Goal: Information Seeking & Learning: Learn about a topic

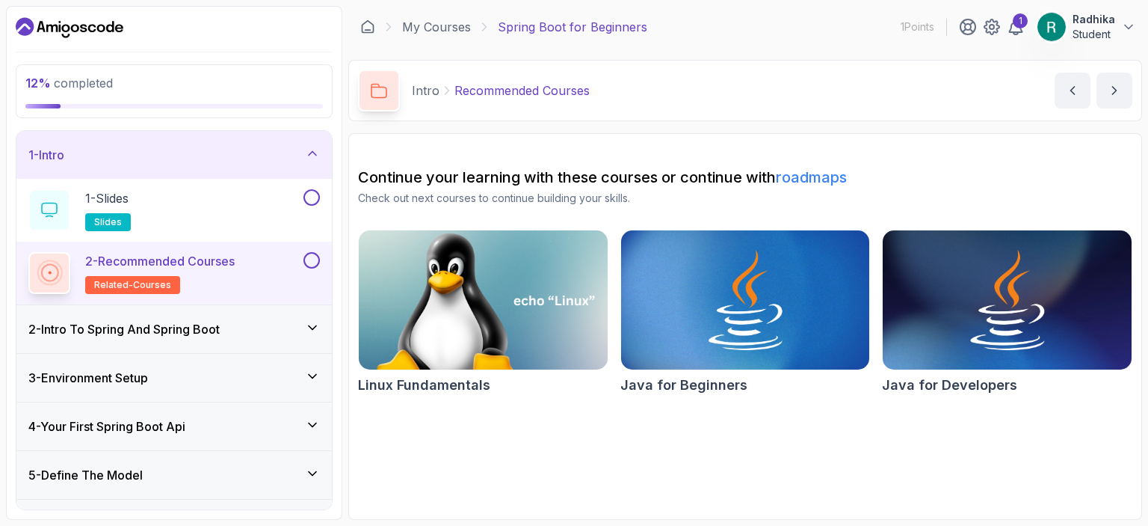
click at [487, 322] on img at bounding box center [483, 300] width 261 height 147
click at [713, 331] on img at bounding box center [745, 300] width 261 height 147
click at [986, 289] on img at bounding box center [1007, 300] width 261 height 147
click at [319, 203] on div at bounding box center [310, 197] width 19 height 16
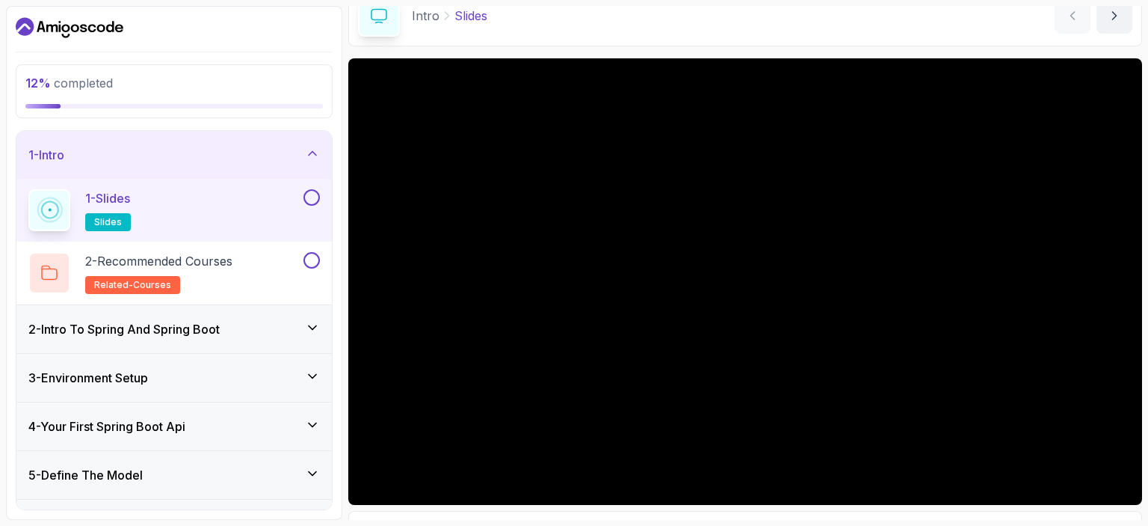
scroll to position [150, 0]
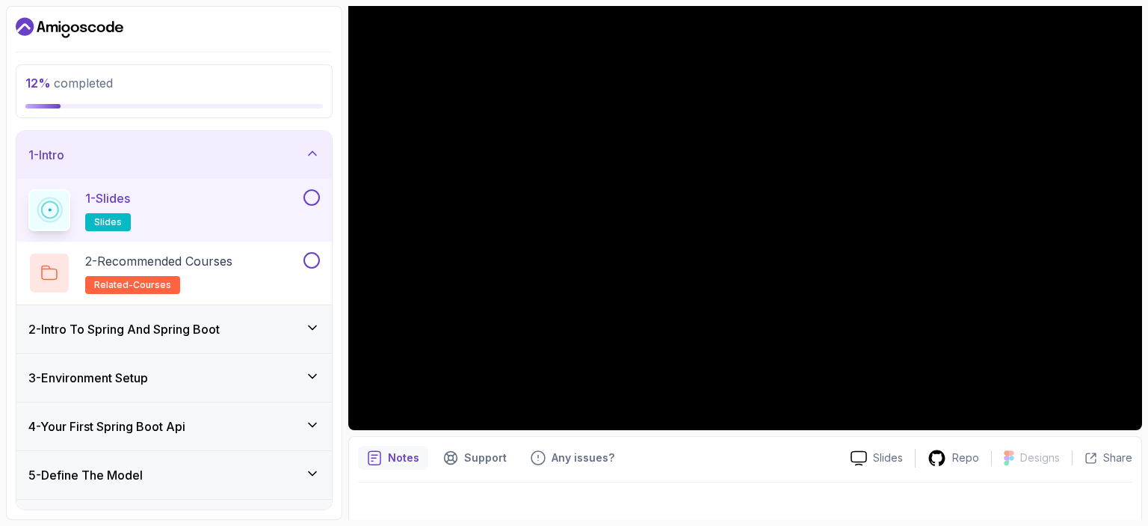
click at [313, 325] on icon at bounding box center [312, 327] width 15 height 15
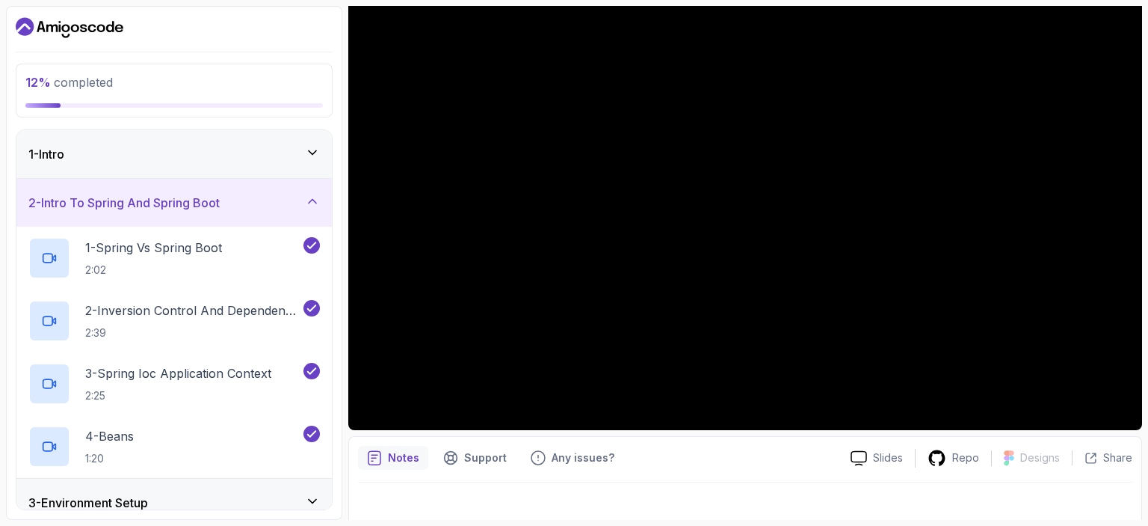
click at [320, 209] on div "2 - Intro To Spring And Spring Boot" at bounding box center [174, 203] width 316 height 48
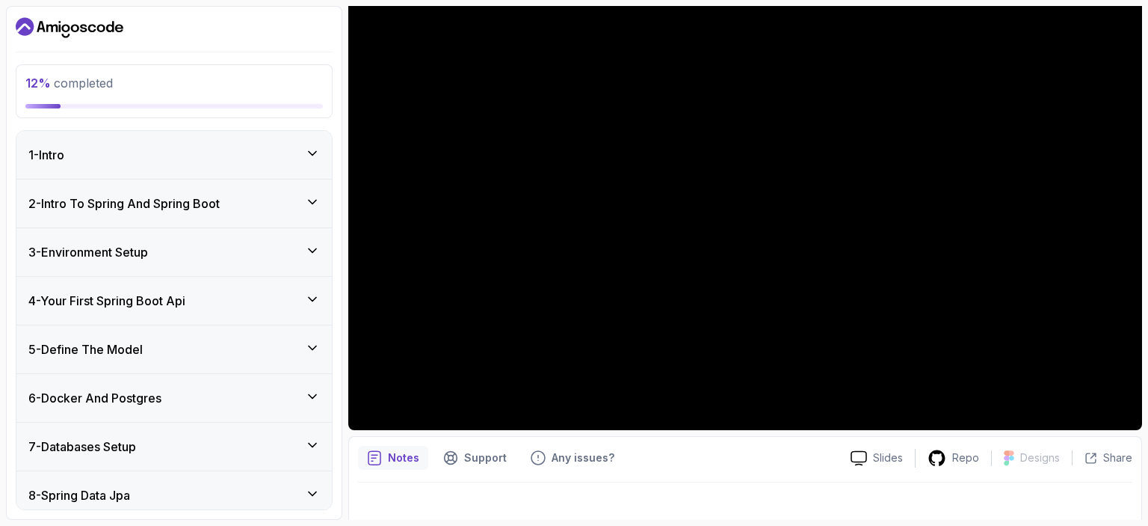
click at [307, 243] on icon at bounding box center [312, 250] width 15 height 15
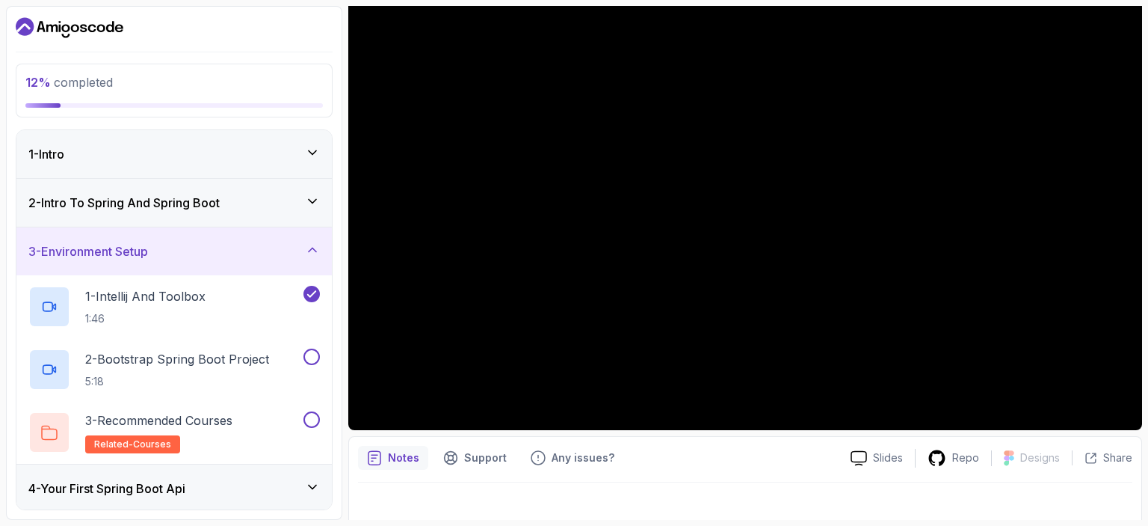
click at [307, 245] on icon at bounding box center [312, 249] width 15 height 15
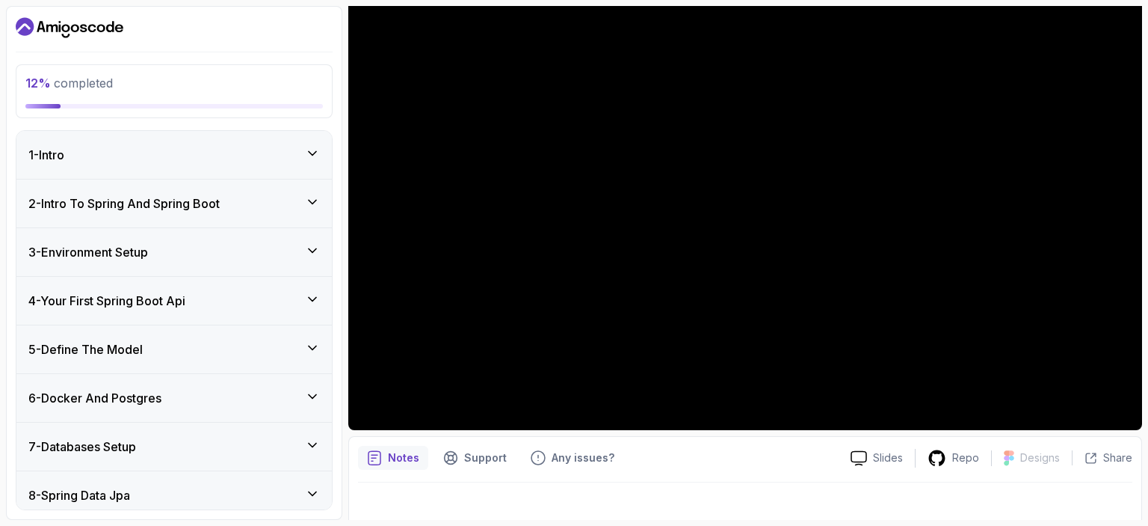
click at [310, 301] on icon at bounding box center [312, 299] width 15 height 15
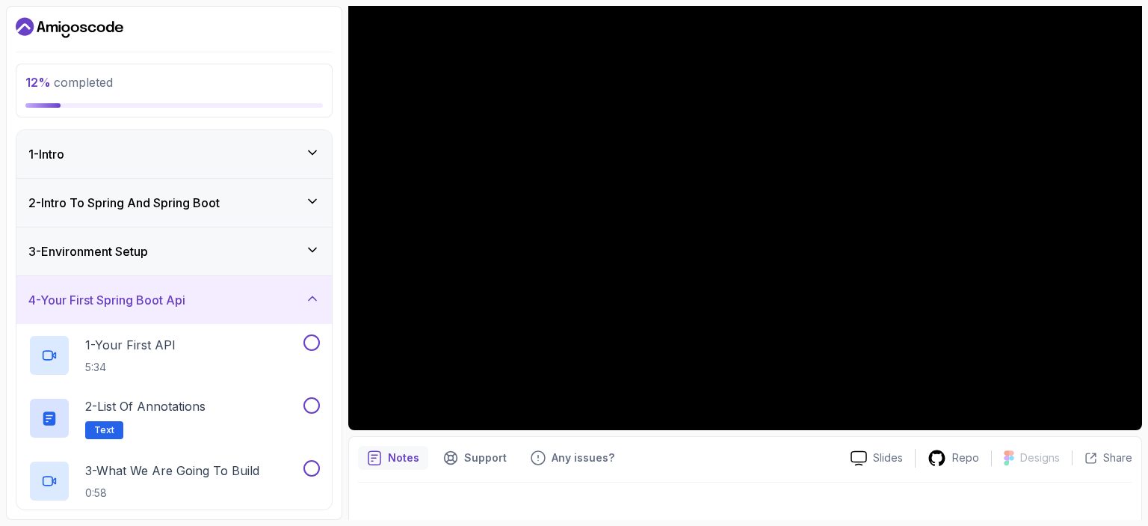
click at [310, 301] on icon at bounding box center [312, 298] width 15 height 15
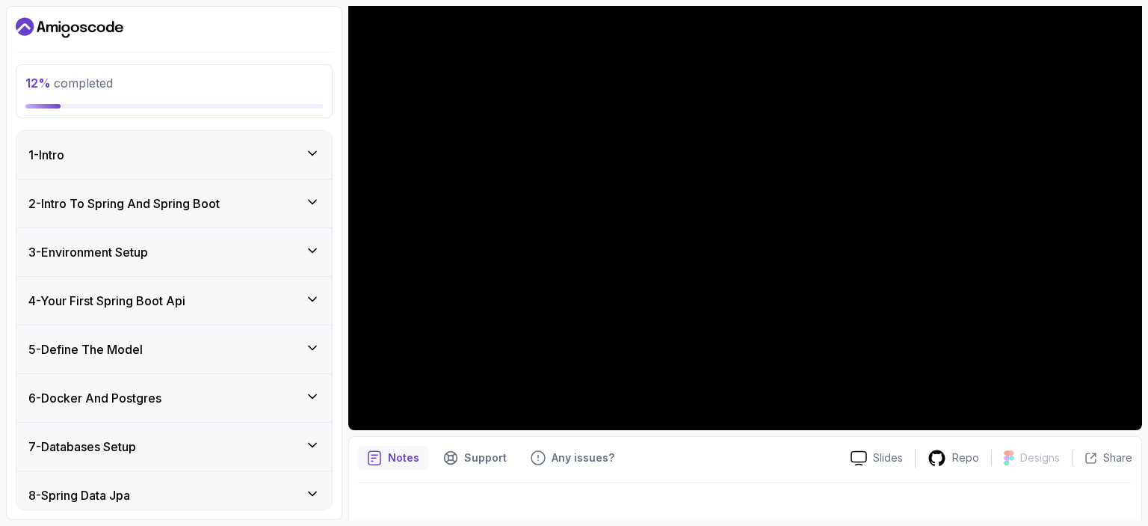
click at [550, 484] on div at bounding box center [745, 503] width 775 height 42
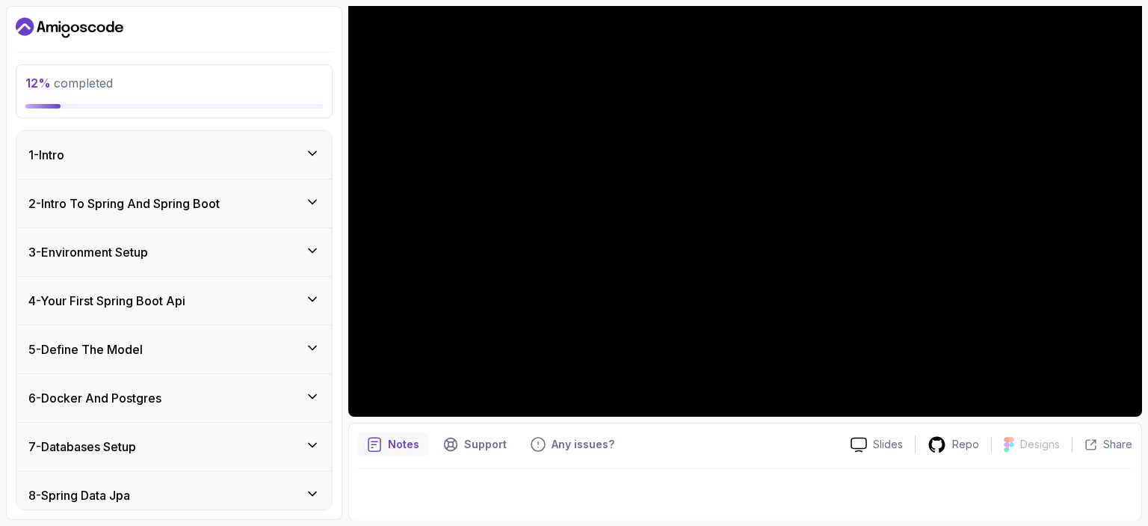
scroll to position [0, 0]
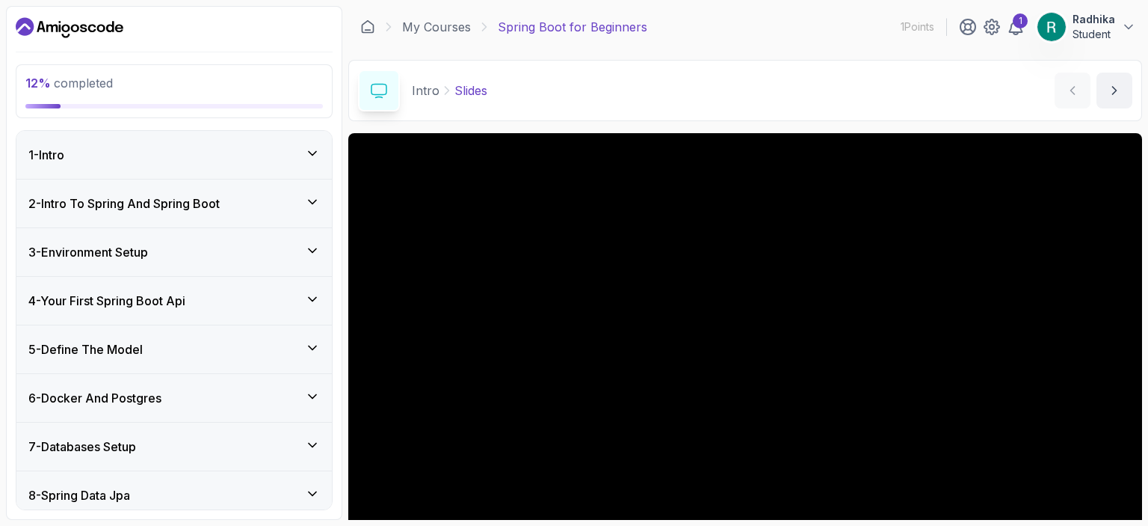
click at [320, 156] on div "1 - Intro" at bounding box center [174, 155] width 316 height 48
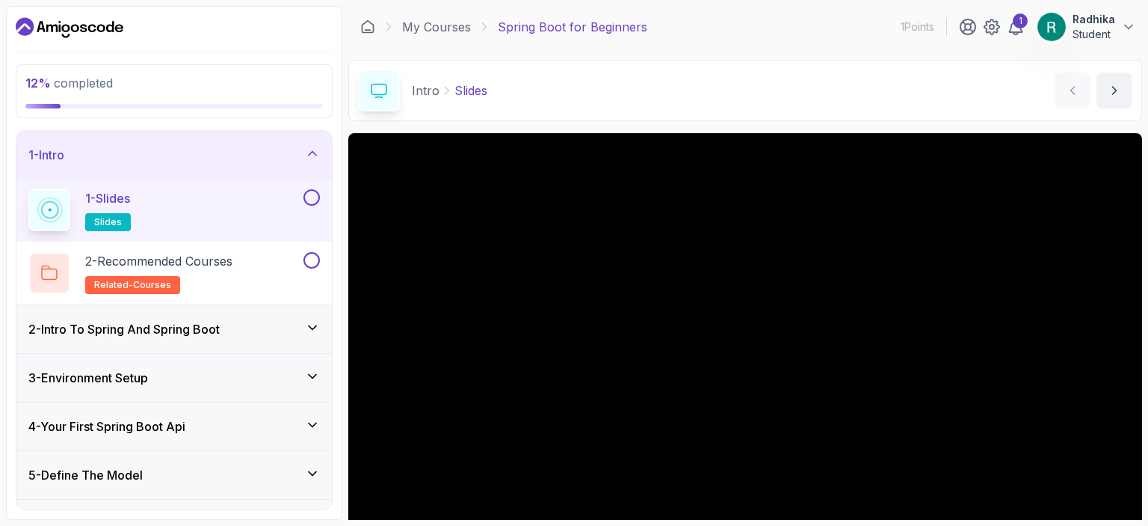
click at [311, 194] on button at bounding box center [312, 197] width 16 height 16
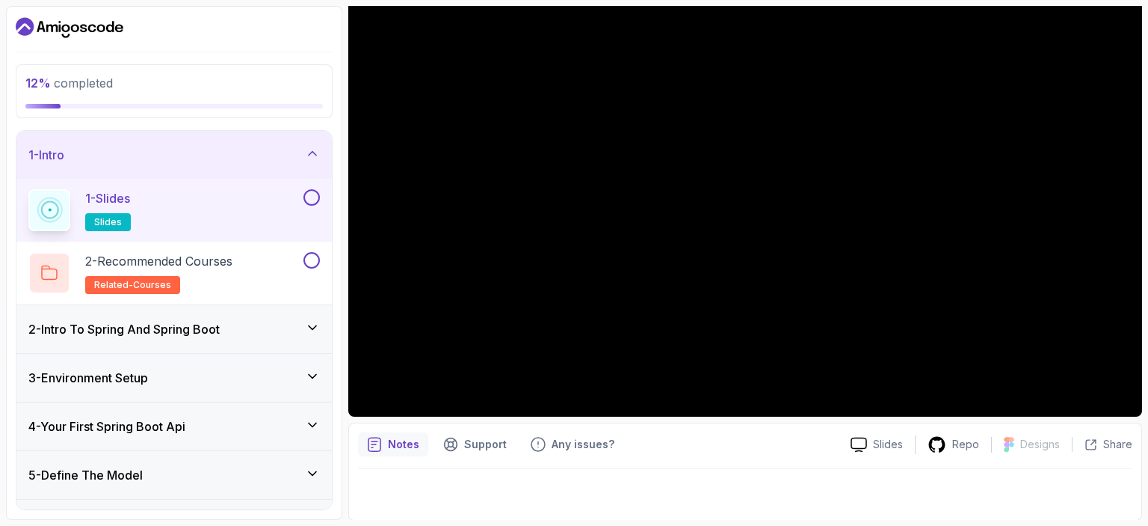
scroll to position [75, 0]
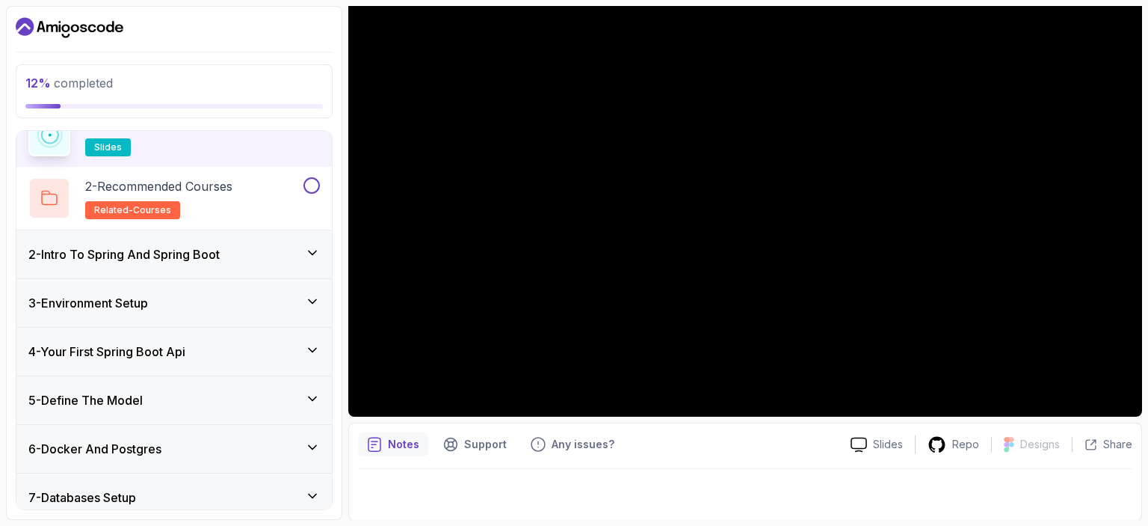
click at [248, 351] on div "4 - Your First Spring Boot Api" at bounding box center [174, 351] width 292 height 18
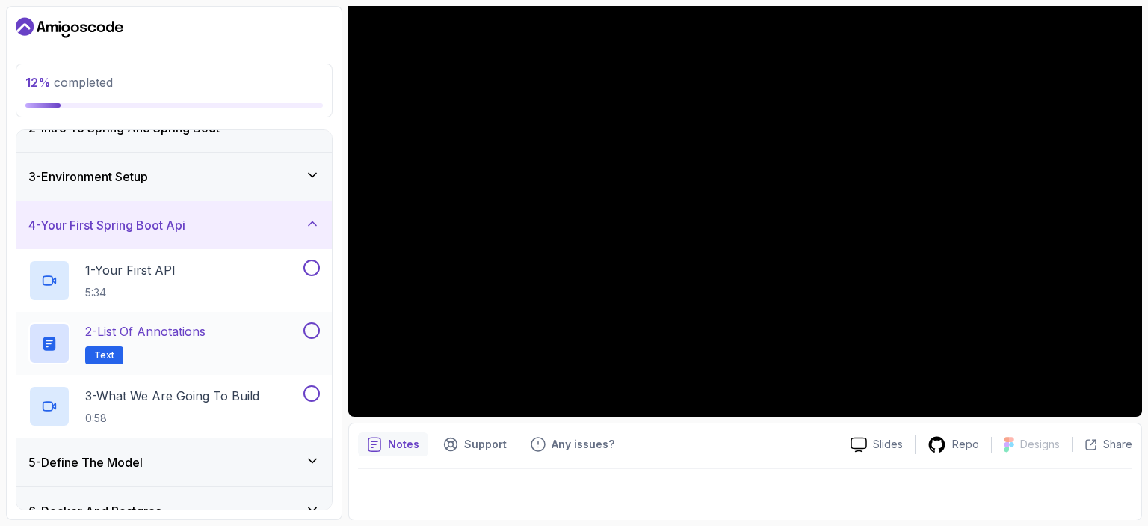
scroll to position [57, 0]
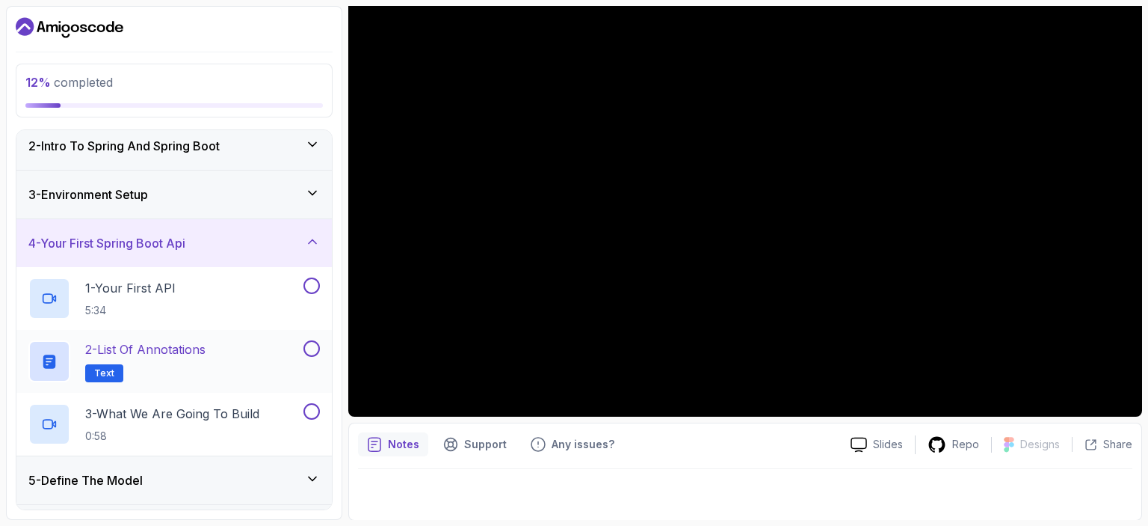
click at [151, 343] on p "2 - List of Annotations" at bounding box center [145, 349] width 120 height 18
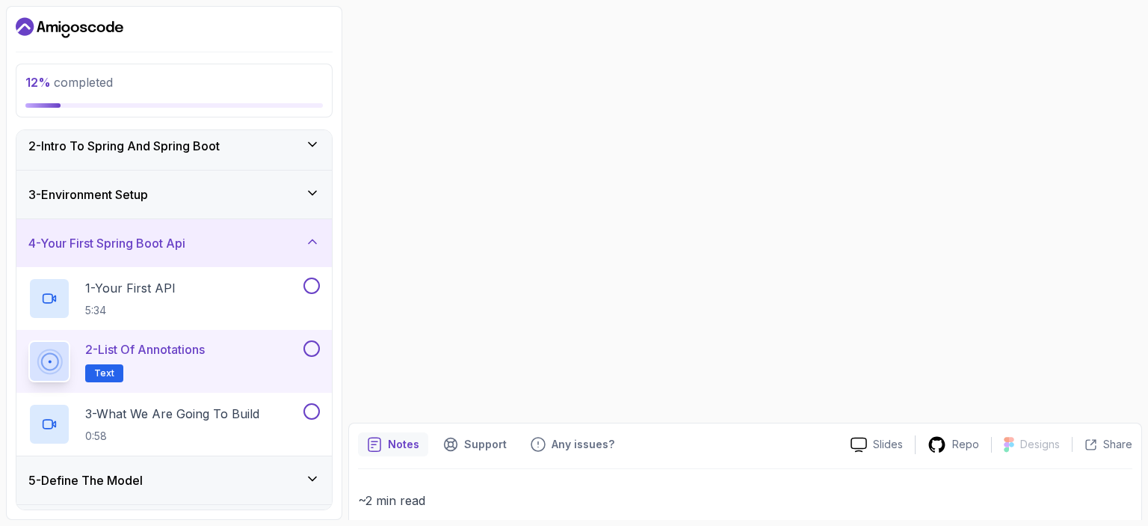
click at [191, 346] on p "2 - List of Annotations" at bounding box center [145, 349] width 120 height 18
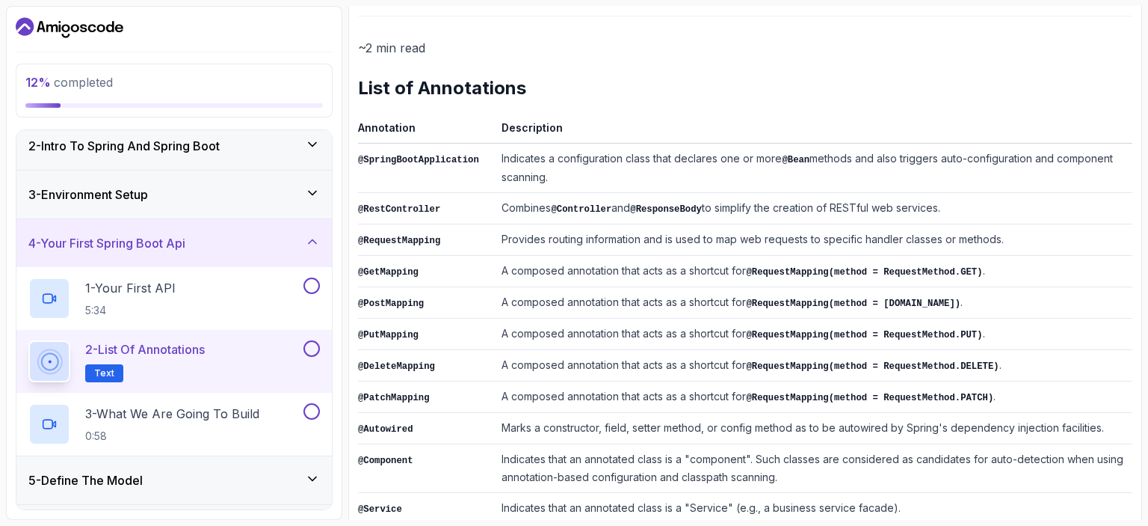
scroll to position [388, 0]
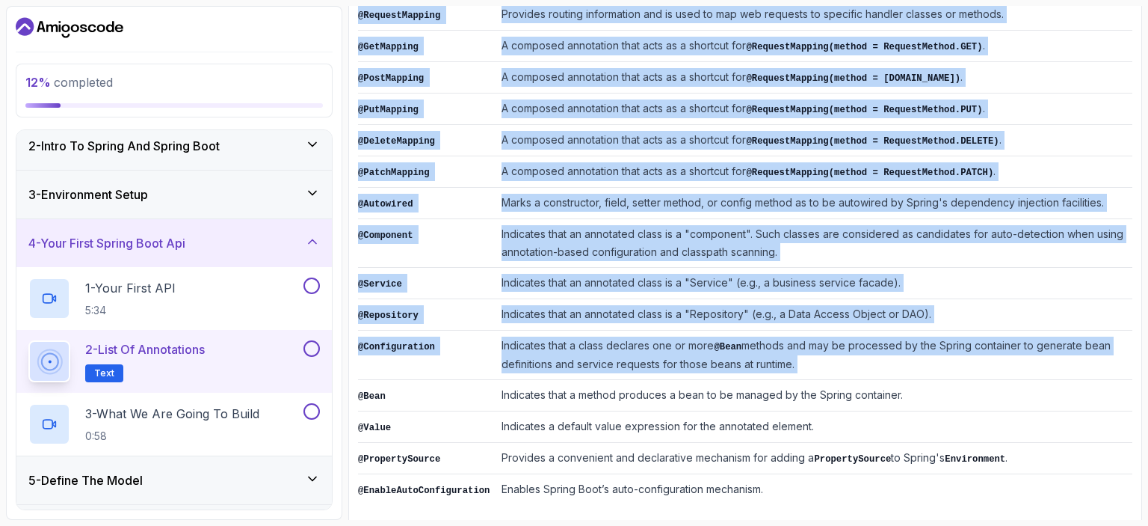
drag, startPoint x: 359, startPoint y: 381, endPoint x: 794, endPoint y: 502, distance: 451.5
click at [794, 502] on div "~2 min read List of Annotations Annotation Description @SpringBootApplication I…" at bounding box center [745, 158] width 775 height 734
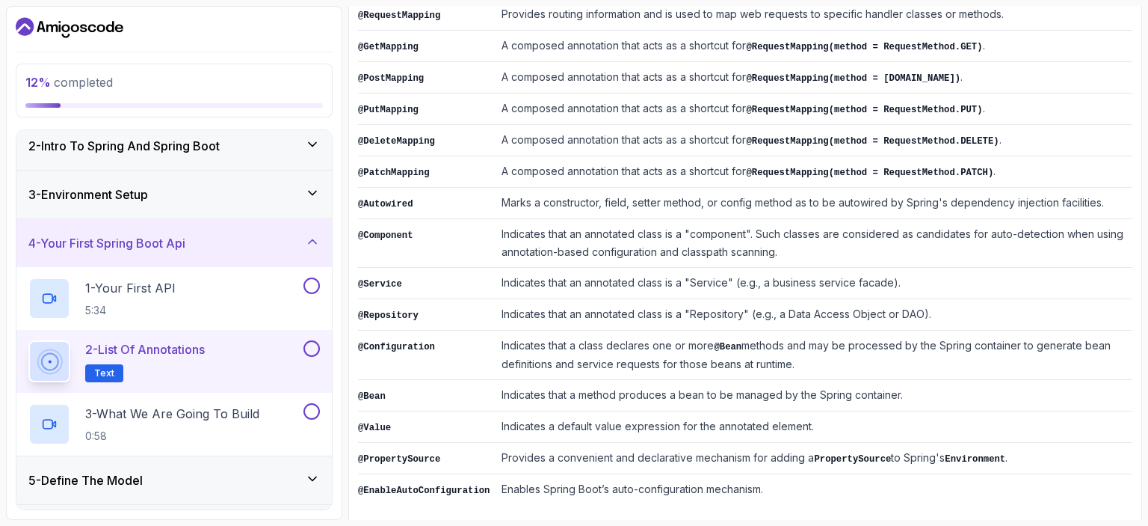
click at [899, 352] on td "Indicates that a class declares one or more @Bean methods and may be processed …" at bounding box center [814, 354] width 637 height 49
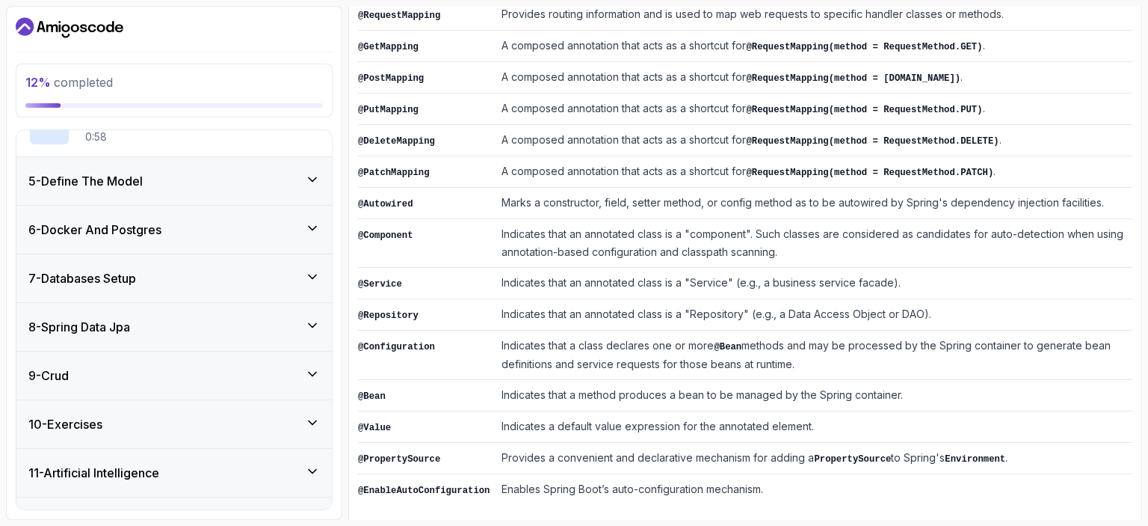
scroll to position [0, 0]
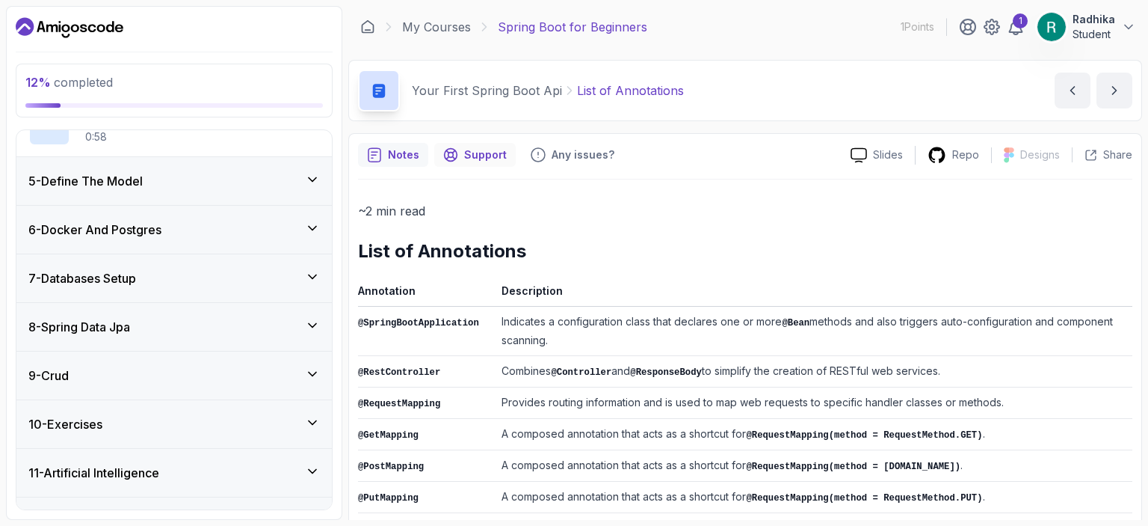
click at [467, 154] on p "Support" at bounding box center [485, 154] width 43 height 15
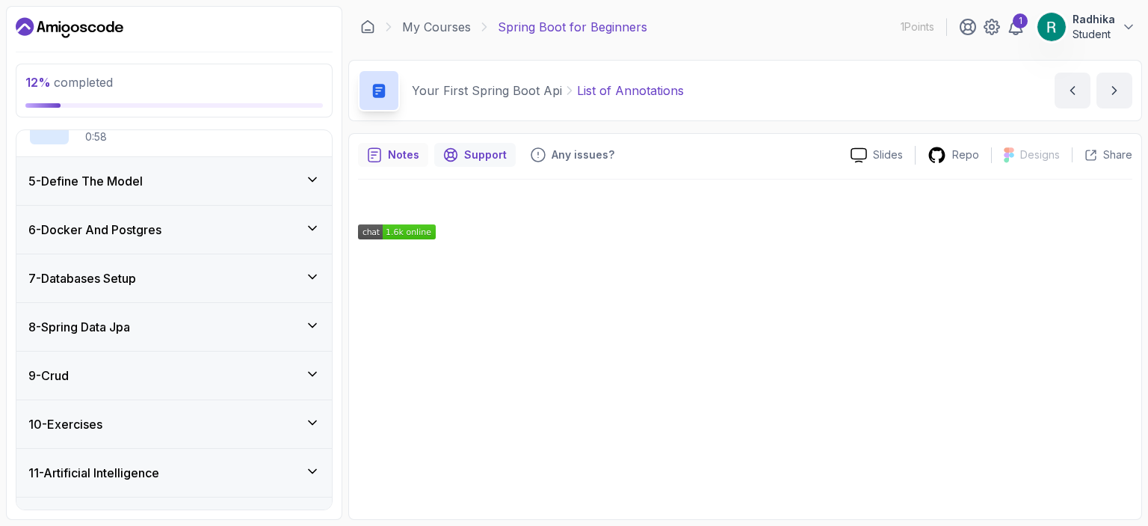
click at [389, 158] on p "Notes" at bounding box center [403, 154] width 31 height 15
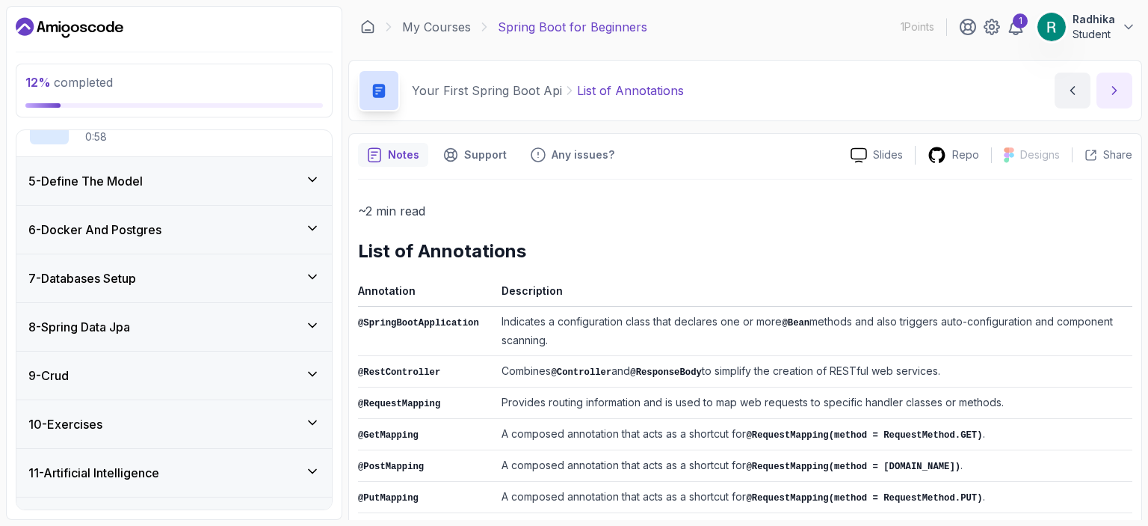
click at [1110, 96] on icon "next content" at bounding box center [1114, 90] width 15 height 15
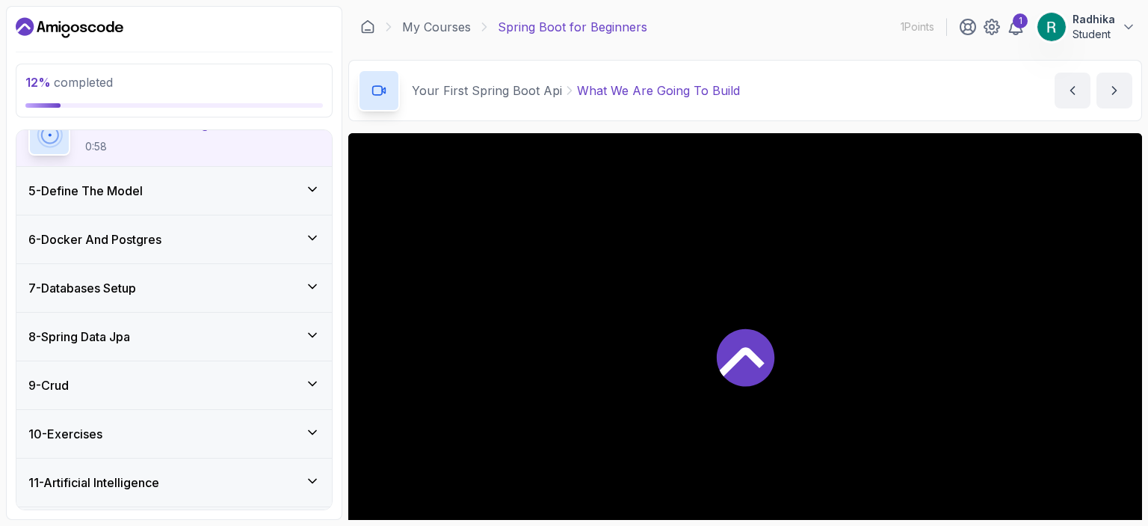
scroll to position [122, 0]
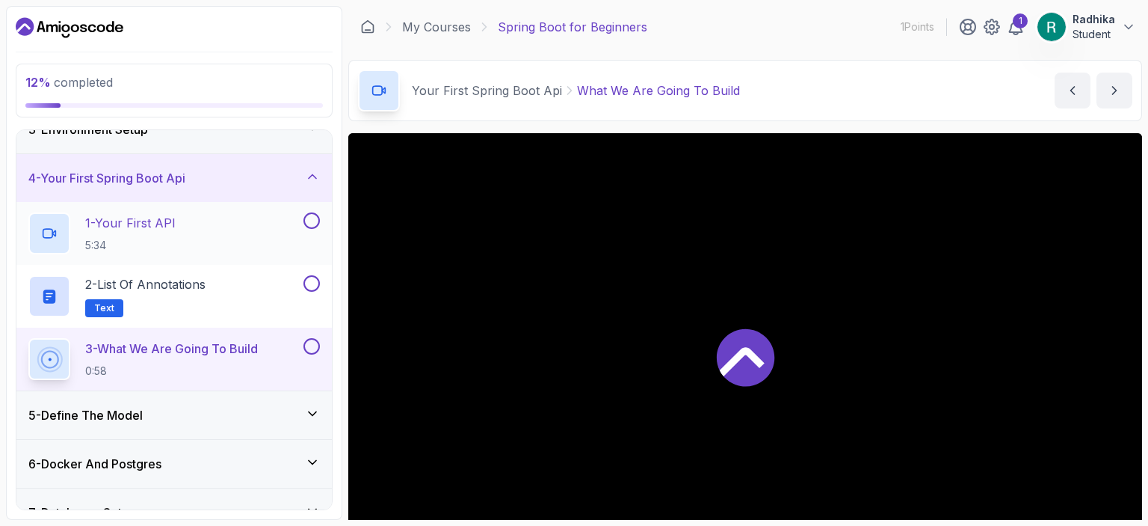
click at [176, 238] on p "5:34" at bounding box center [130, 245] width 90 height 15
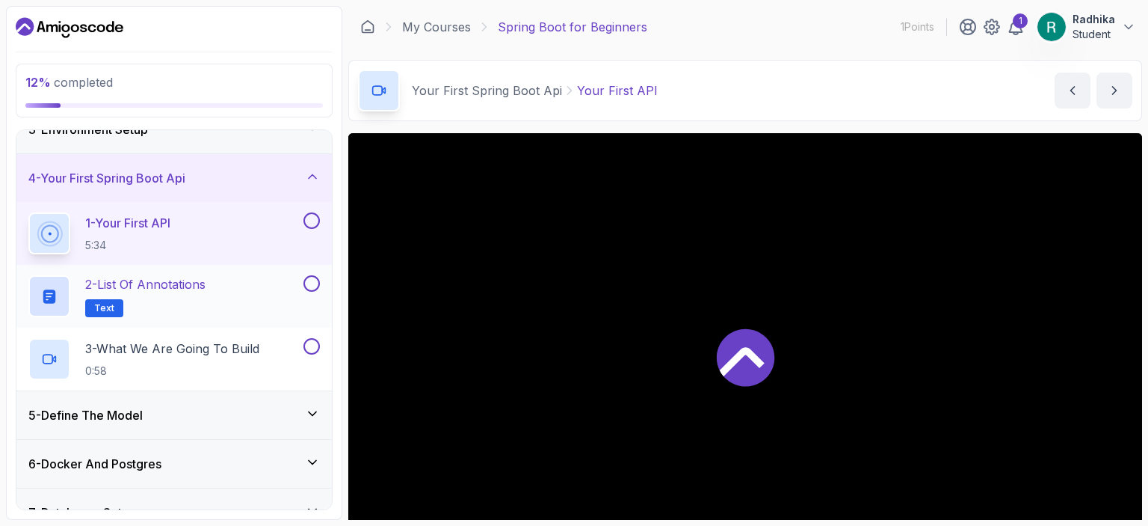
click at [315, 279] on button at bounding box center [312, 283] width 16 height 16
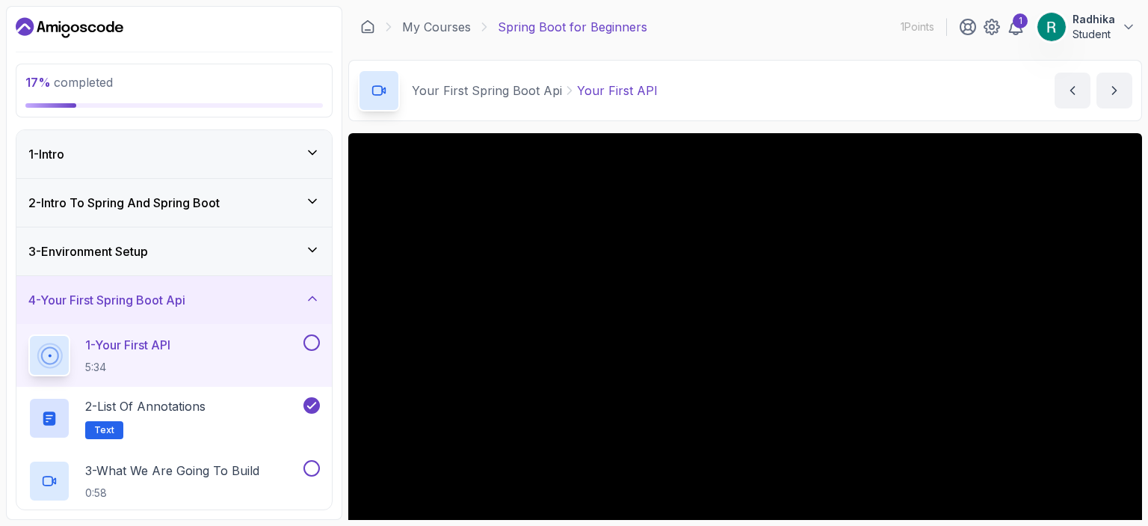
click at [316, 159] on icon at bounding box center [312, 152] width 15 height 15
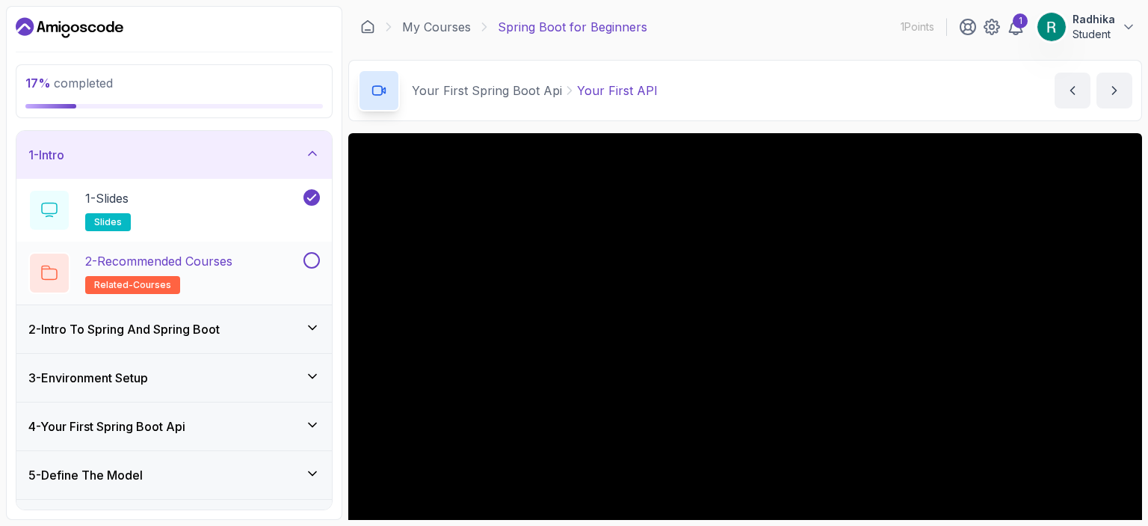
click at [312, 259] on button at bounding box center [312, 260] width 16 height 16
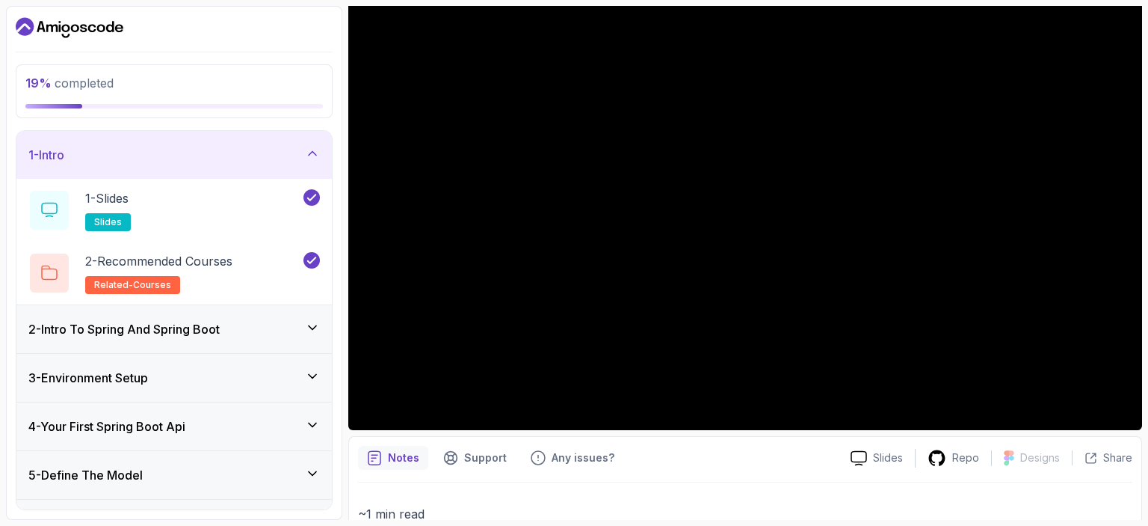
click at [307, 327] on icon at bounding box center [312, 327] width 15 height 15
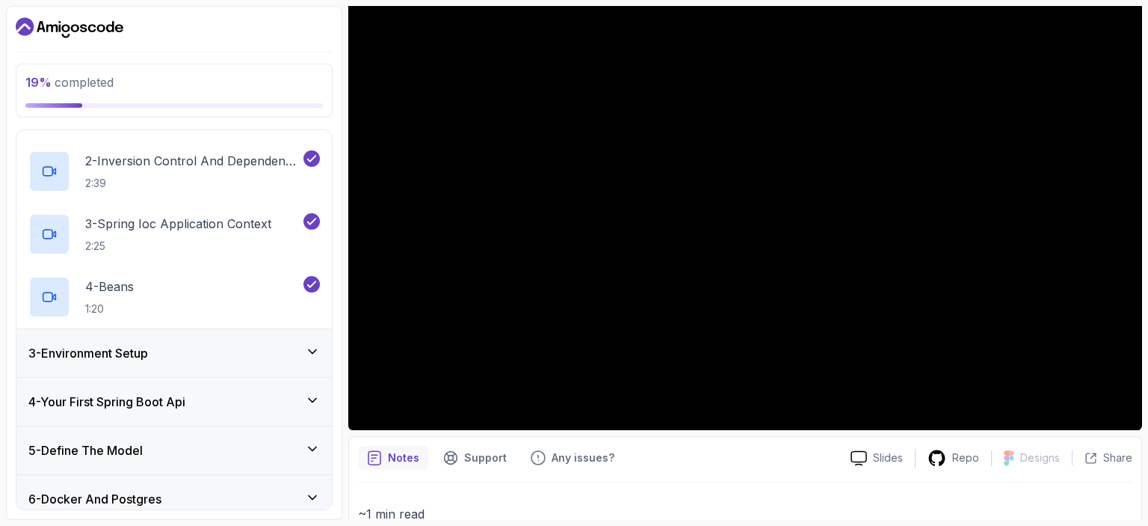
click at [304, 351] on div "3 - Environment Setup" at bounding box center [174, 353] width 292 height 18
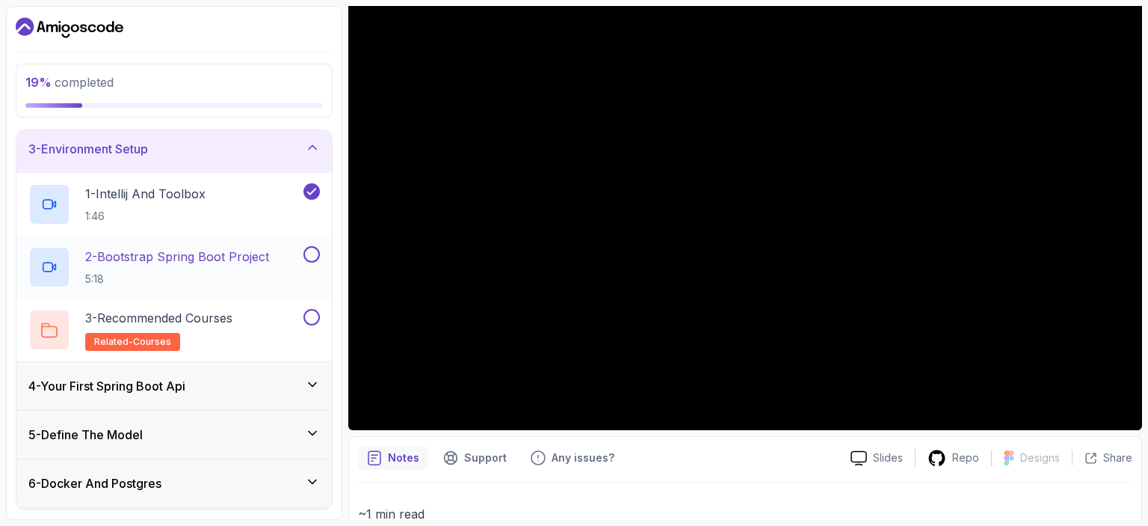
scroll to position [177, 0]
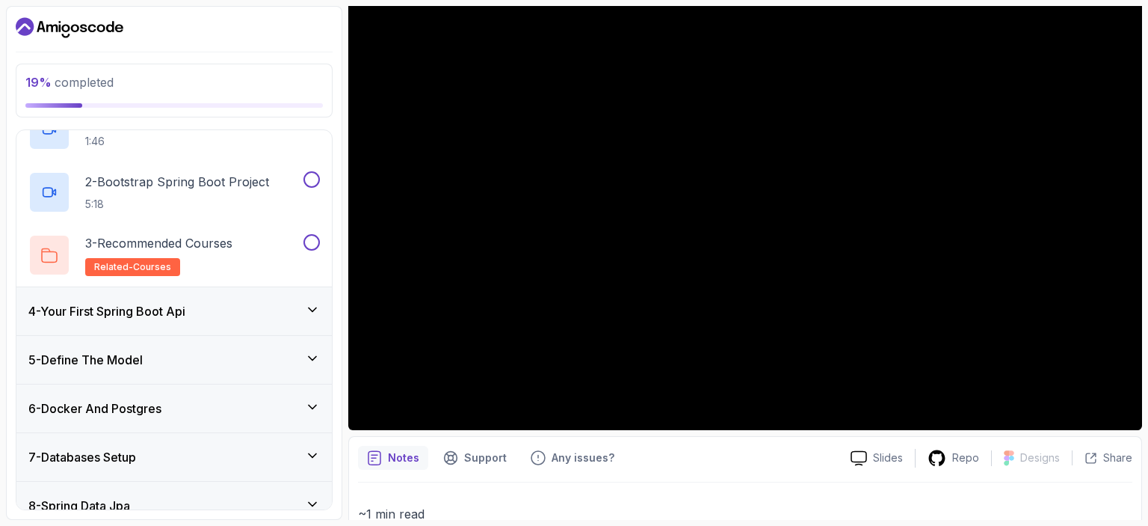
click at [308, 309] on icon at bounding box center [312, 309] width 15 height 15
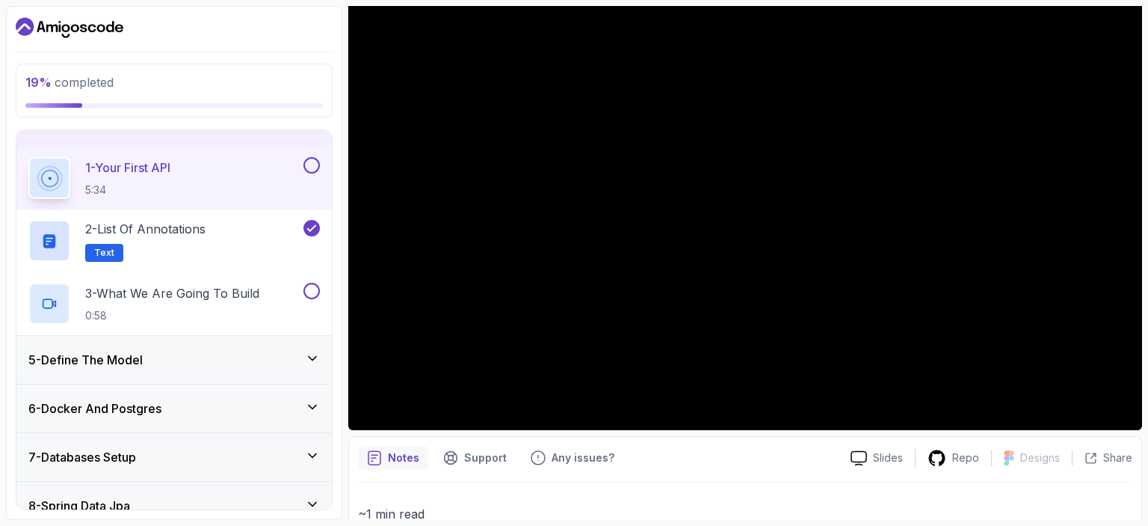
scroll to position [0, 0]
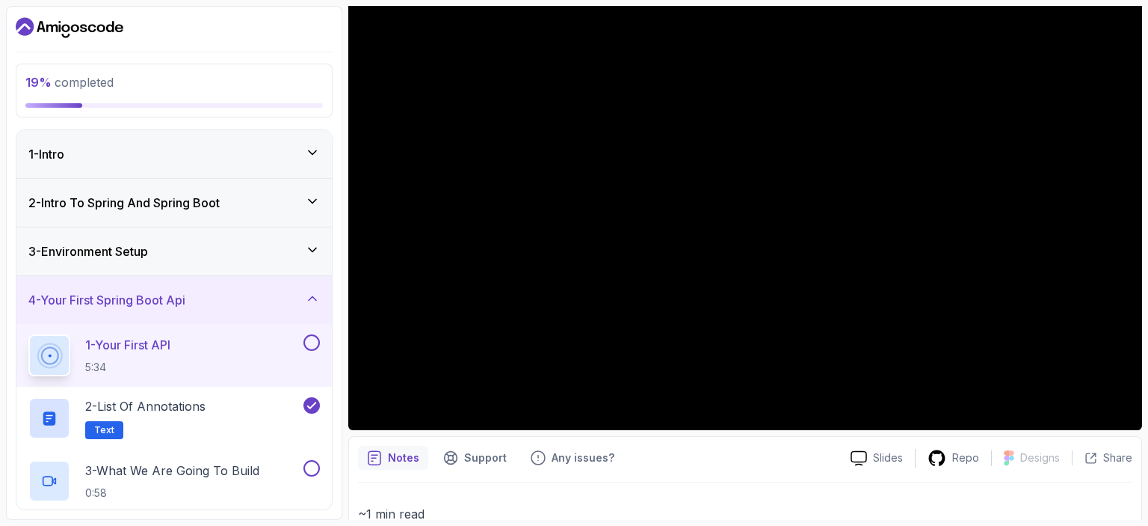
click at [192, 214] on div "2 - Intro To Spring And Spring Boot" at bounding box center [174, 203] width 316 height 48
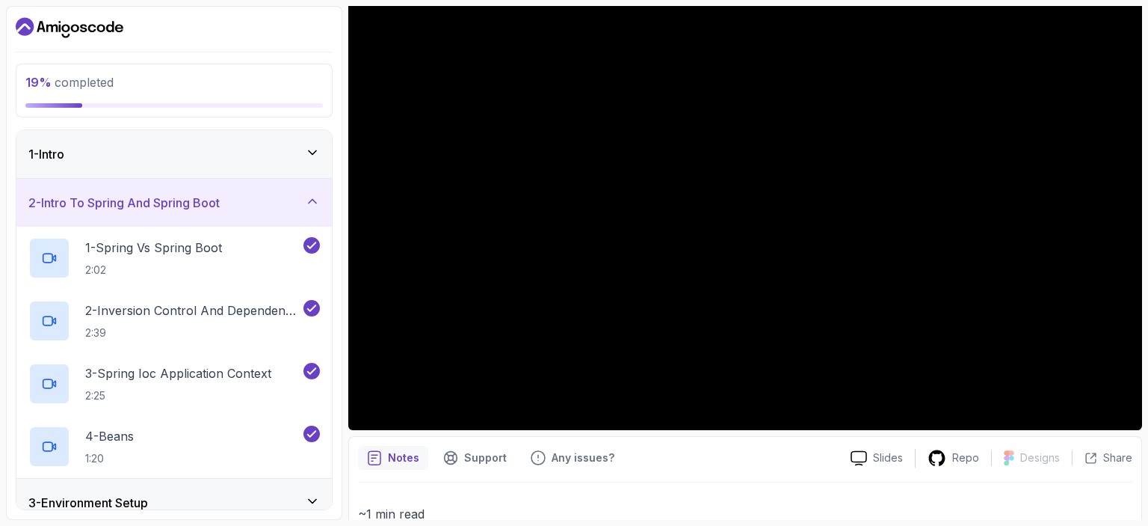
click at [189, 212] on div "2 - Intro To Spring And Spring Boot" at bounding box center [174, 203] width 316 height 48
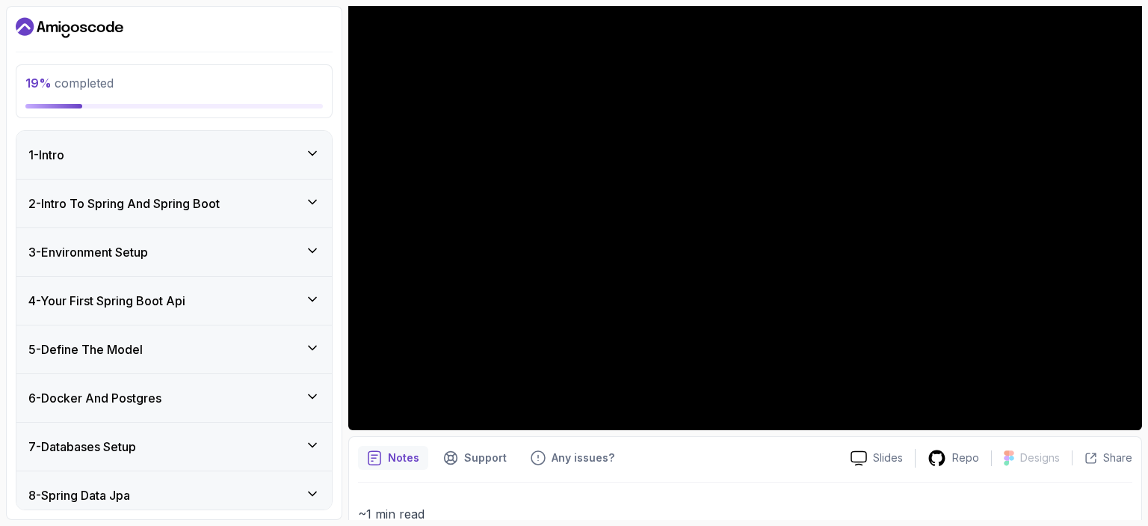
click at [164, 245] on div "3 - Environment Setup" at bounding box center [174, 252] width 292 height 18
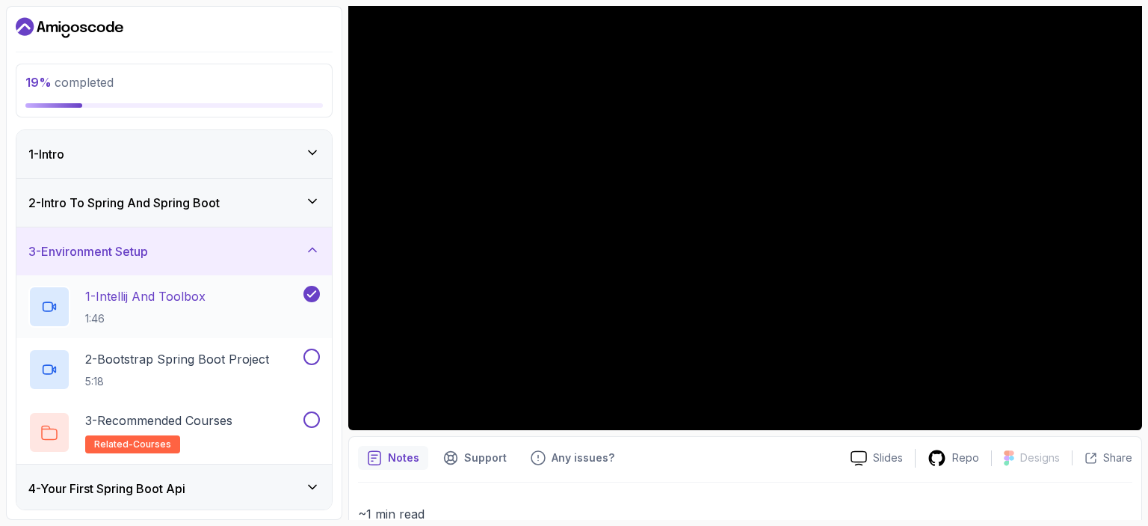
click at [131, 297] on p "1 - Intellij And Toolbox" at bounding box center [145, 296] width 120 height 18
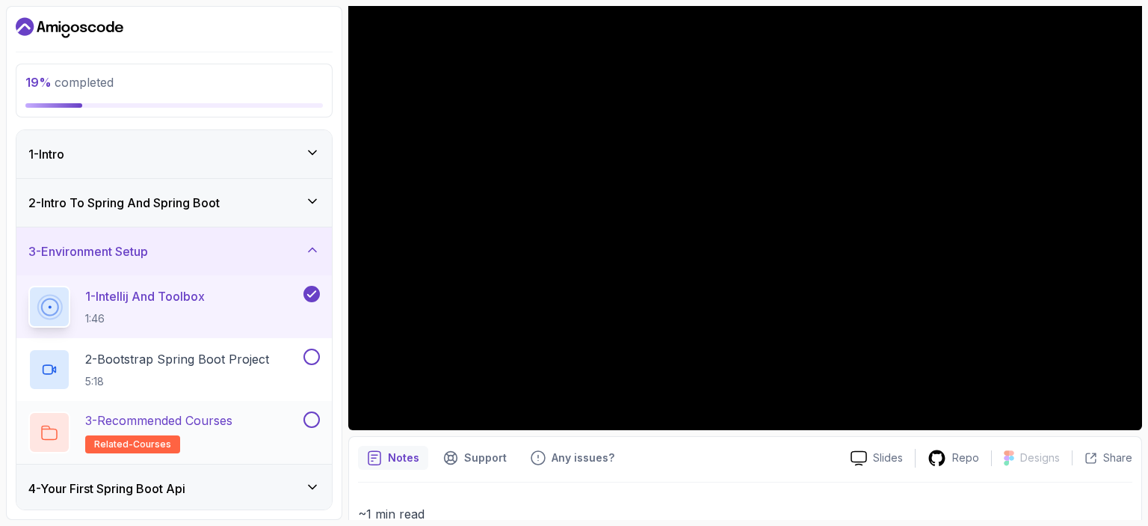
click at [314, 418] on button at bounding box center [312, 419] width 16 height 16
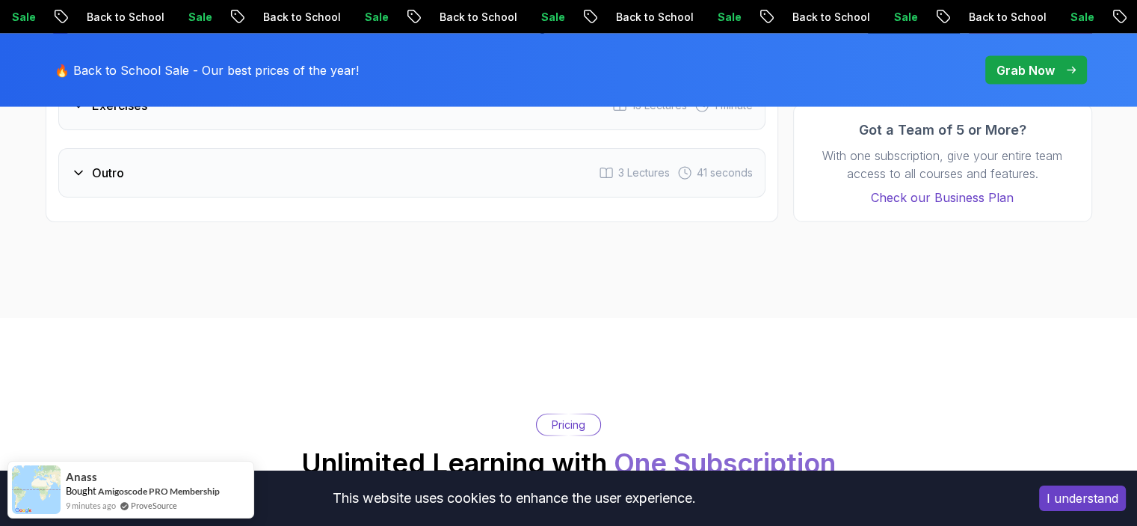
scroll to position [2991, 0]
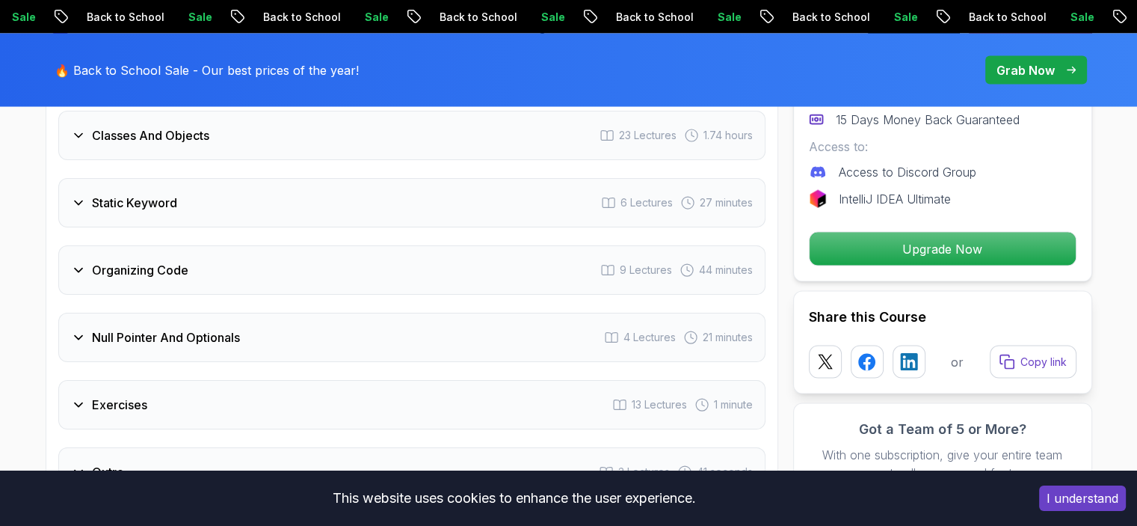
click at [77, 385] on div "Exercises 13 Lectures 1 minute" at bounding box center [411, 404] width 707 height 49
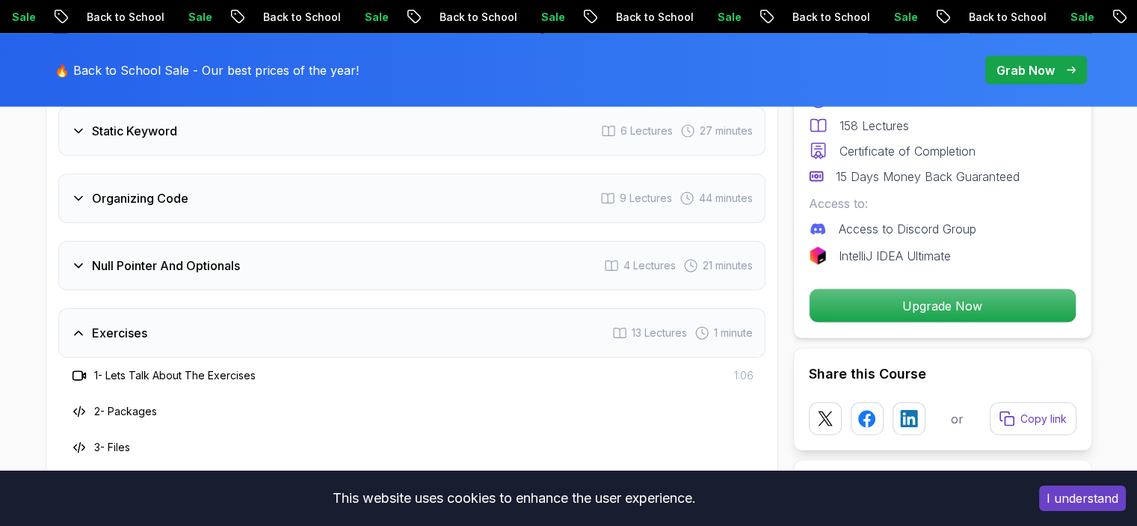
scroll to position [2919, 0]
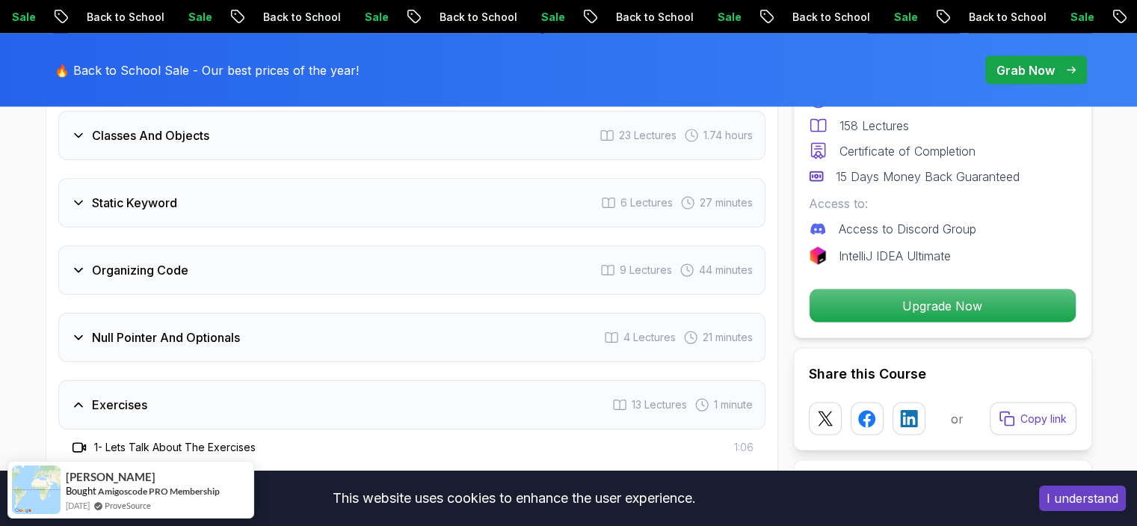
click at [100, 328] on h3 "Null Pointer And Optionals" at bounding box center [166, 337] width 148 height 18
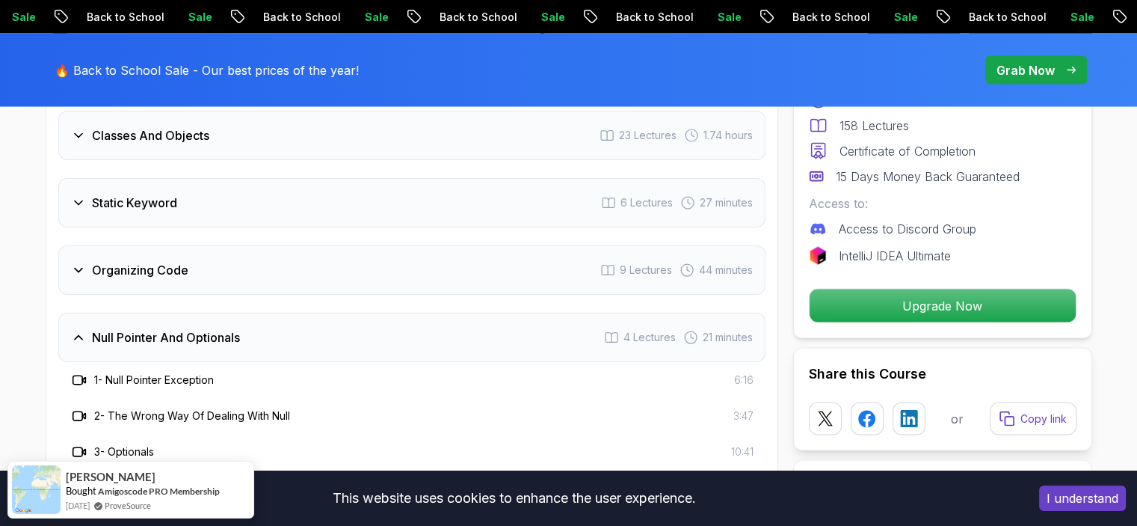
scroll to position [2844, 0]
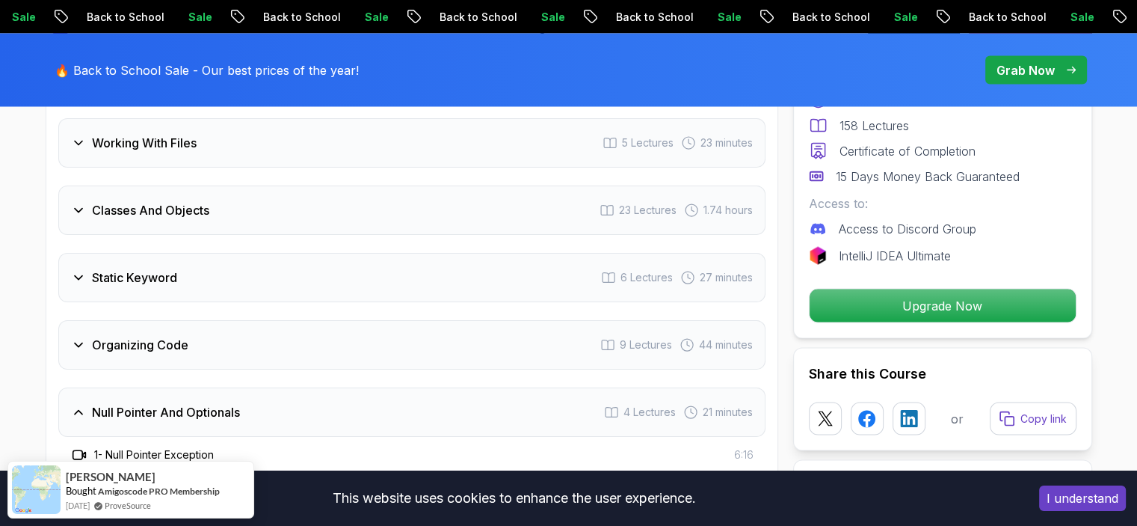
click at [117, 320] on div "Organizing Code 9 Lectures 44 minutes" at bounding box center [411, 344] width 707 height 49
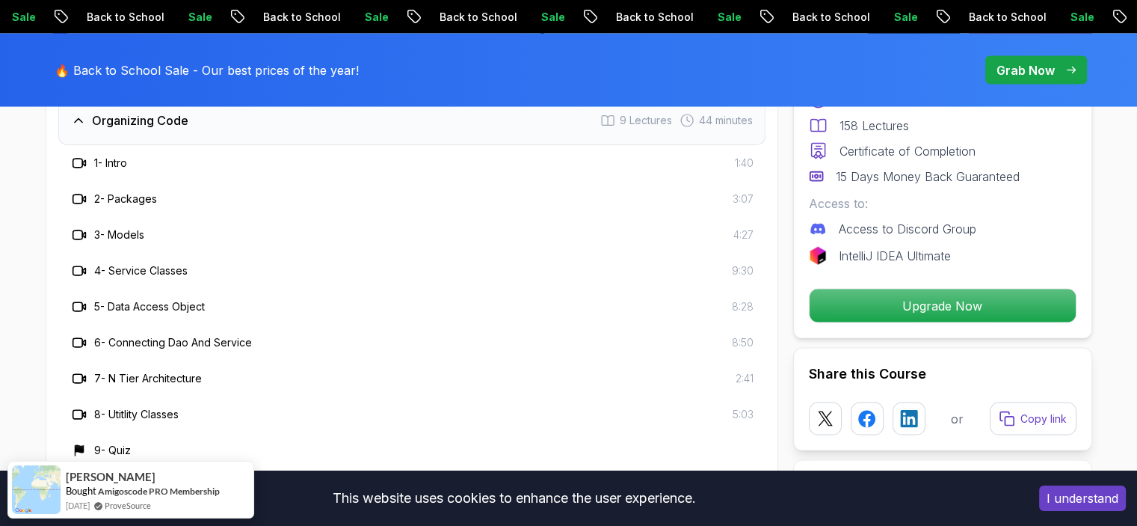
scroll to position [2919, 0]
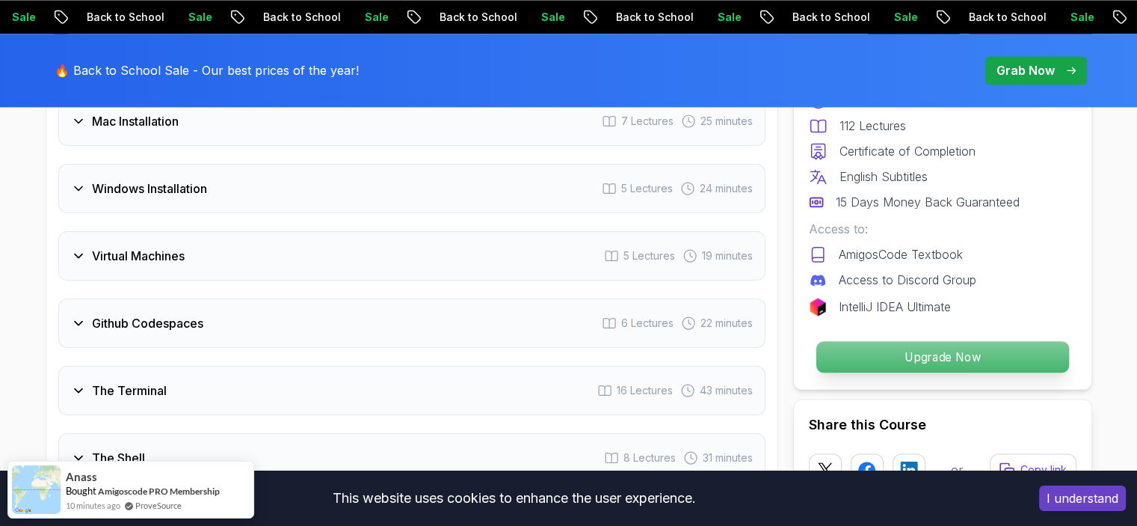
scroll to position [1944, 0]
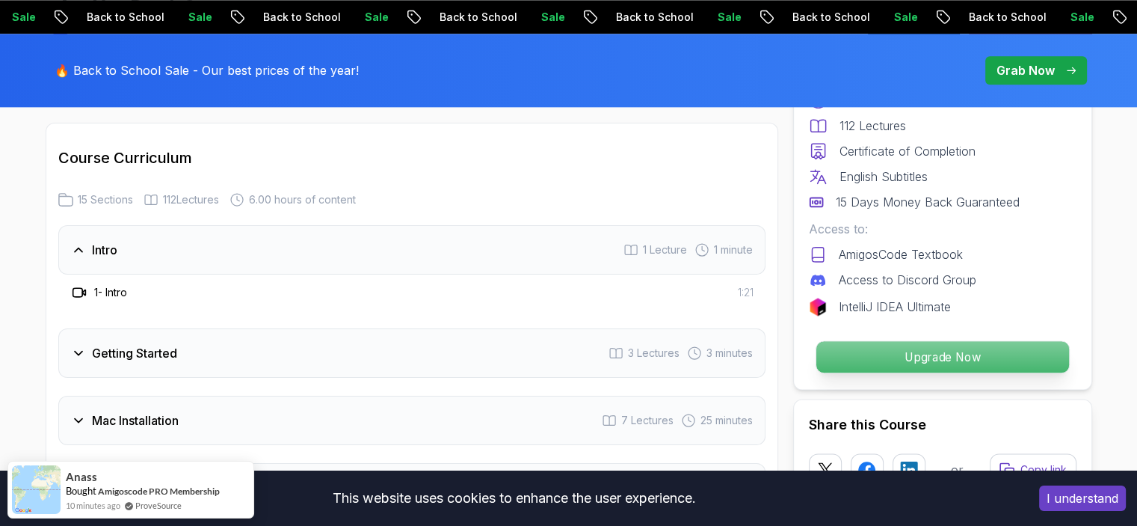
click at [876, 361] on p "Upgrade Now" at bounding box center [942, 356] width 253 height 31
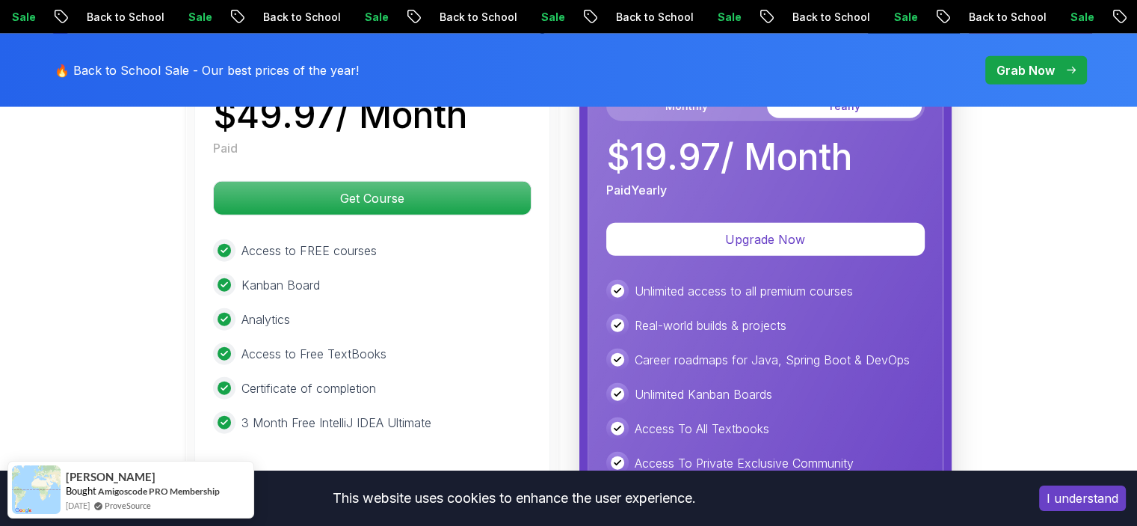
scroll to position [3332, 0]
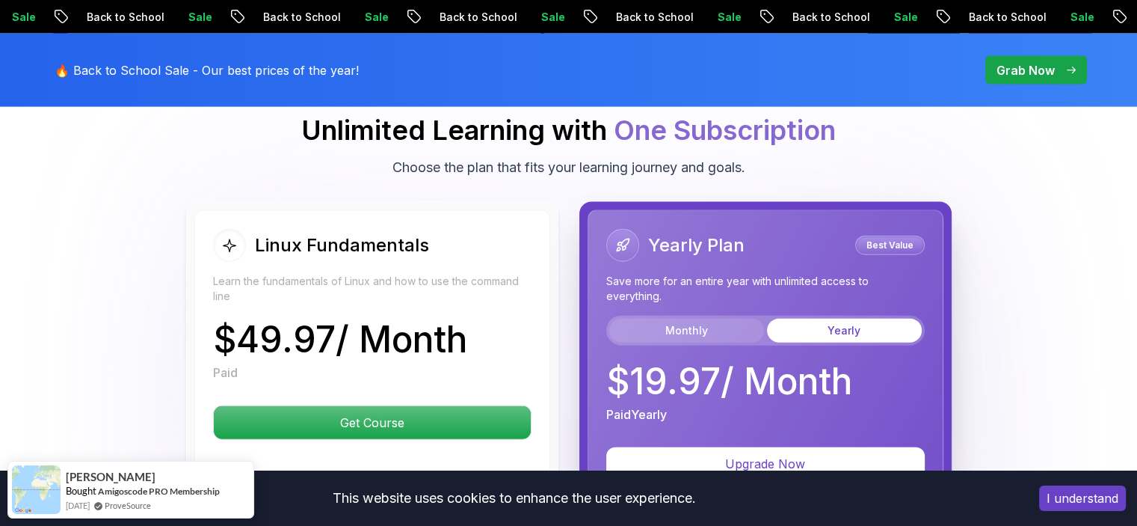
click at [733, 342] on button "Monthly" at bounding box center [686, 330] width 155 height 24
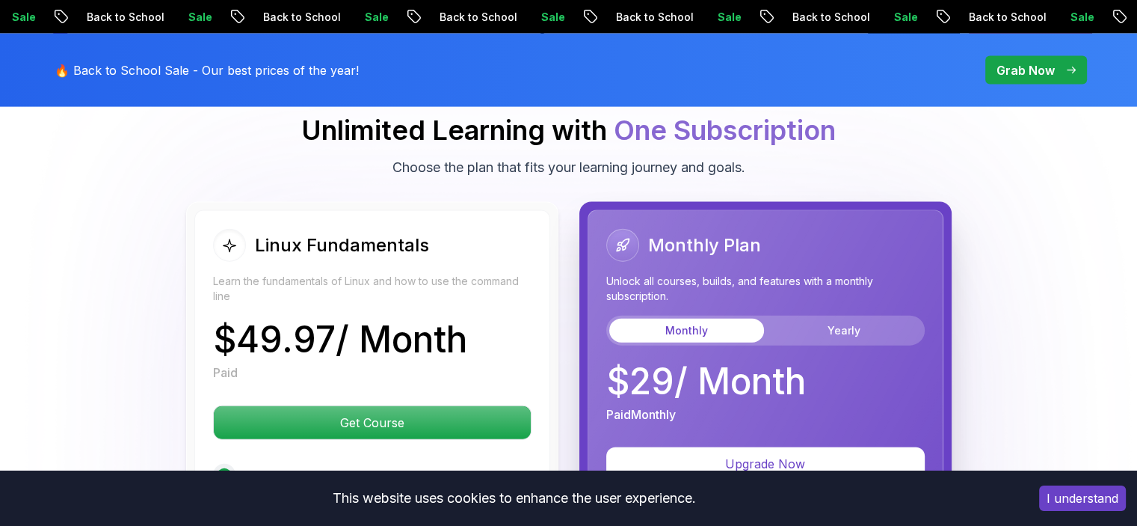
click at [846, 330] on div "Monthly Yearly" at bounding box center [765, 331] width 318 height 30
click at [834, 342] on button "Yearly" at bounding box center [844, 330] width 155 height 24
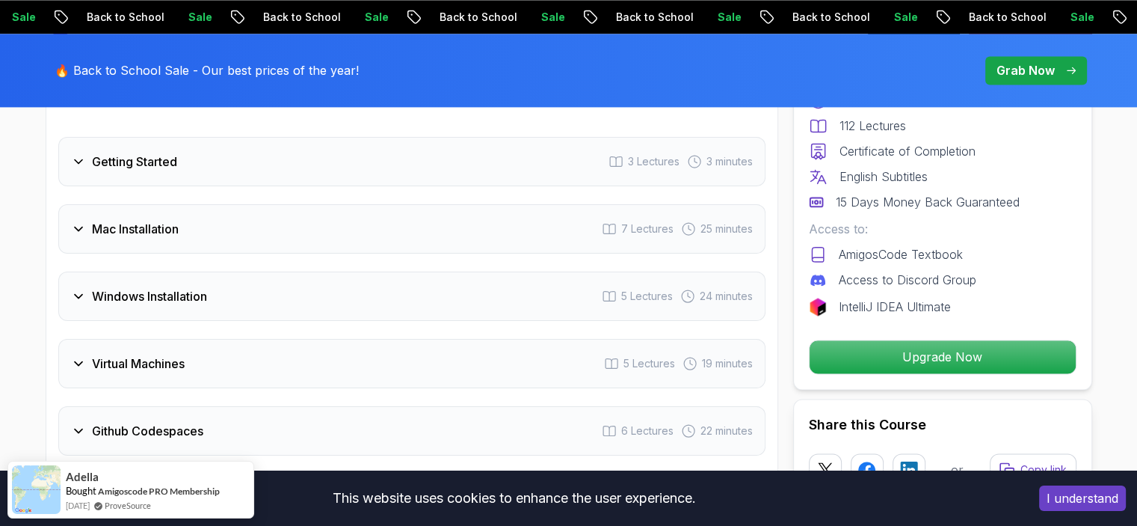
scroll to position [1986, 0]
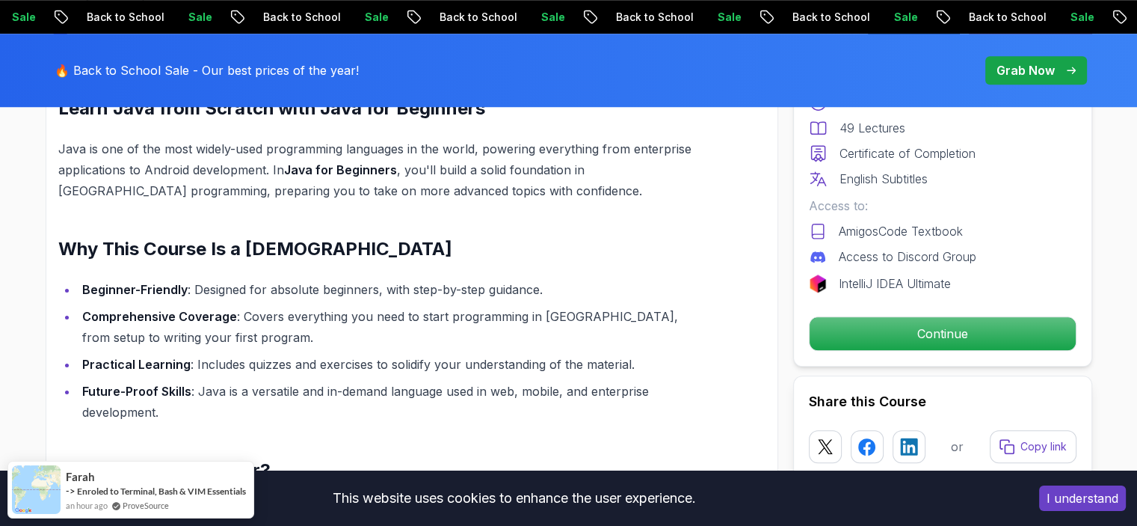
scroll to position [1346, 0]
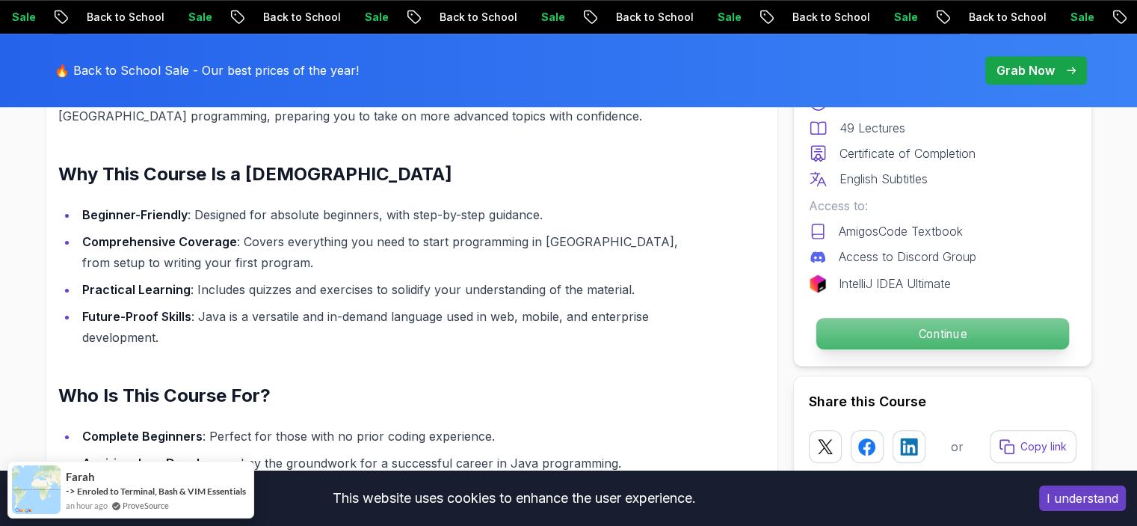
click at [862, 328] on p "Continue" at bounding box center [942, 333] width 253 height 31
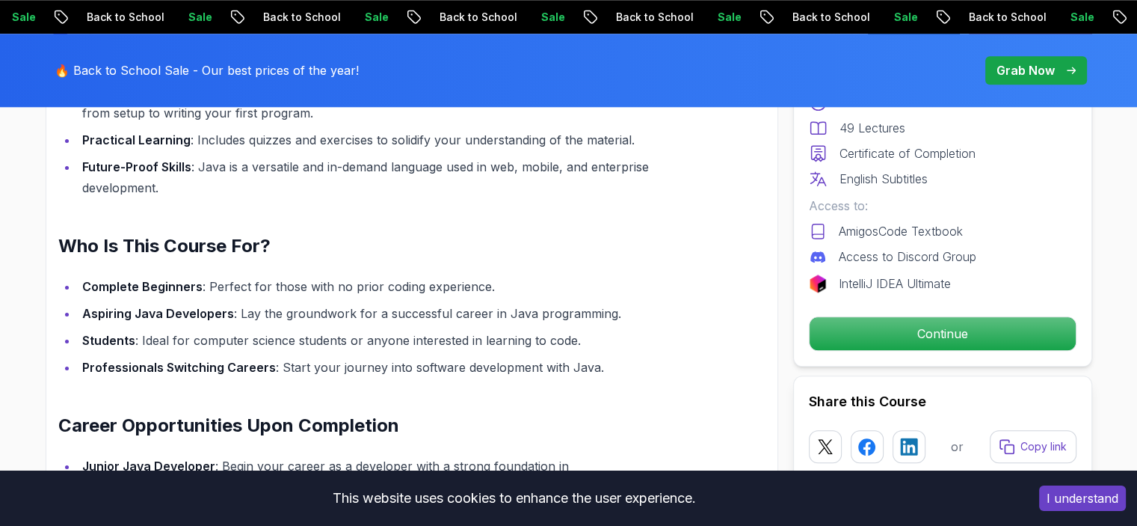
scroll to position [1570, 0]
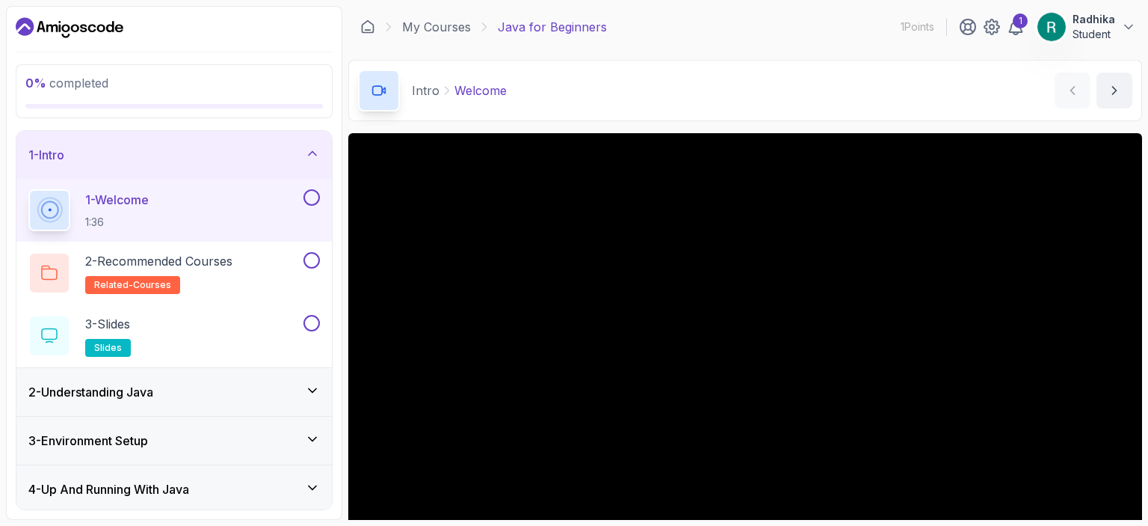
scroll to position [163, 0]
